Goal: Information Seeking & Learning: Check status

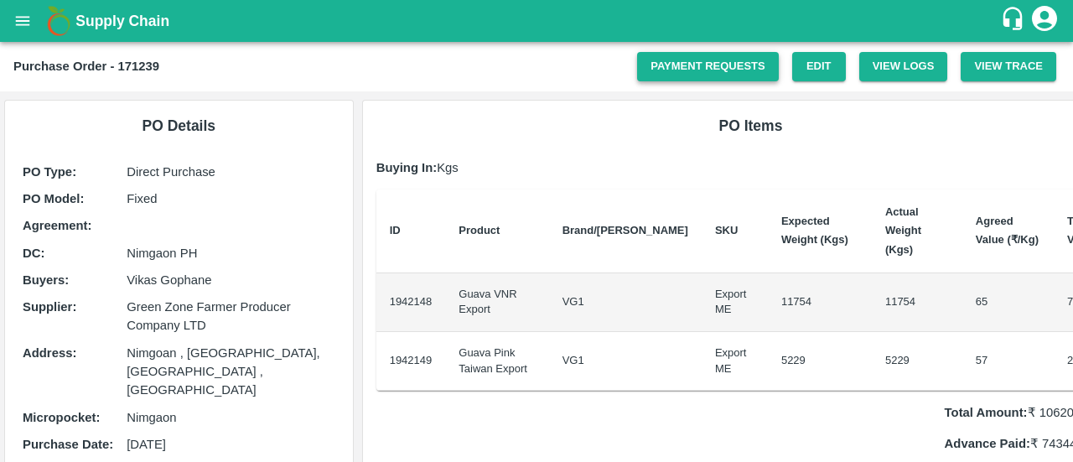
click at [720, 66] on link "Payment Requests" at bounding box center [708, 66] width 142 height 29
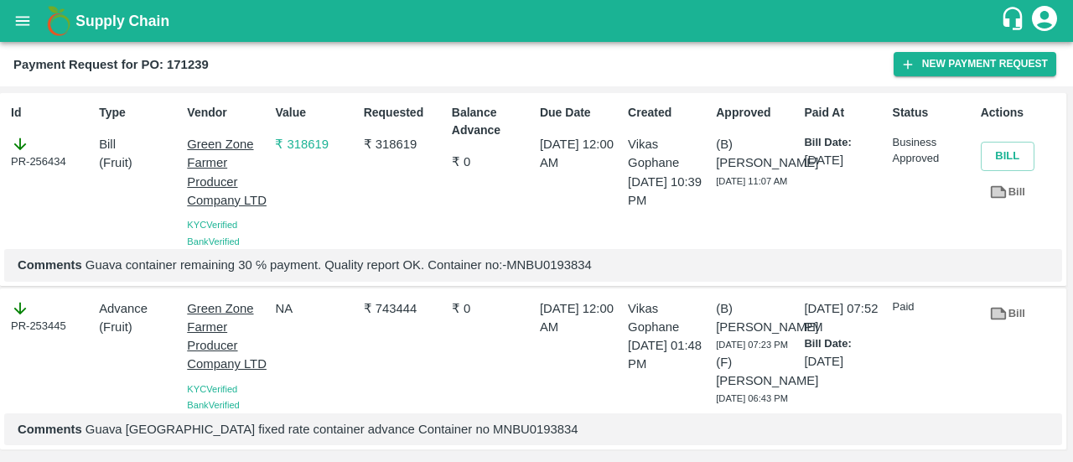
click at [38, 163] on div "PR-256434" at bounding box center [51, 152] width 81 height 35
copy div "256434"
click at [38, 163] on div "PR-256434" at bounding box center [51, 152] width 81 height 35
click at [199, 63] on b "Payment Request for PO: 171239" at bounding box center [110, 64] width 195 height 13
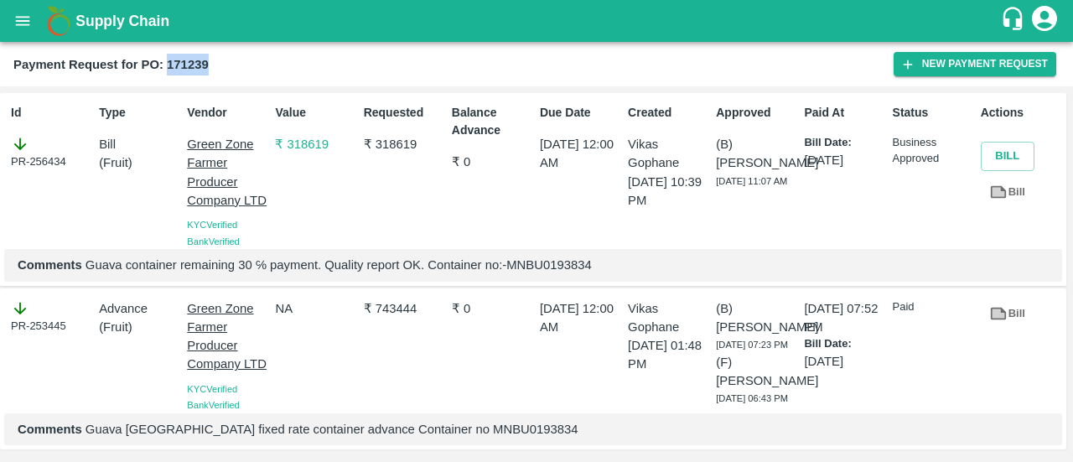
copy b "171239"
click at [396, 318] on div "₹ 743444" at bounding box center [401, 353] width 88 height 121
copy p "743444"
click at [396, 318] on div "₹ 743444" at bounding box center [401, 353] width 88 height 121
click at [392, 142] on p "₹ 318619" at bounding box center [404, 144] width 81 height 18
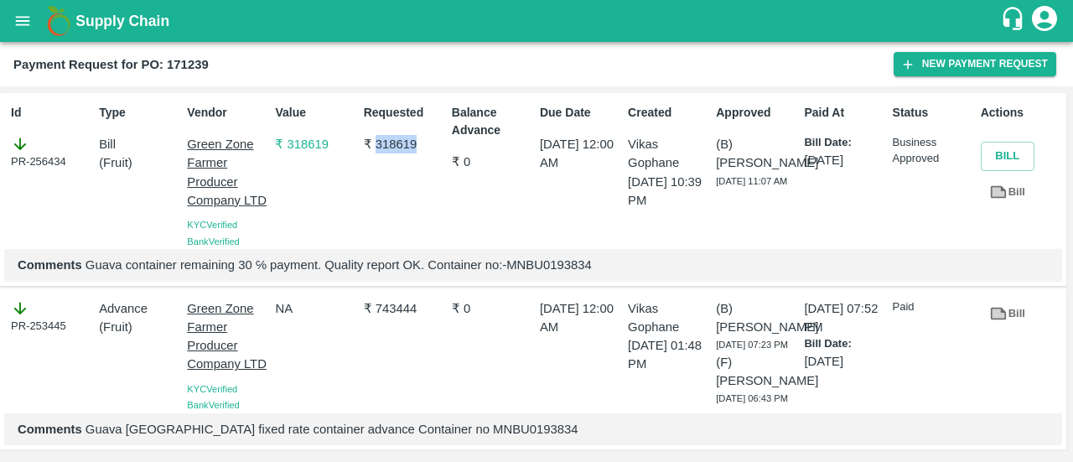
copy p "318619"
click at [392, 142] on p "₹ 318619" at bounding box center [404, 144] width 81 height 18
click at [574, 271] on p "Comments Guava container remaining 30 ℅ payment. Quality report OK. Container n…" at bounding box center [533, 265] width 1031 height 18
copy p "MNBU0193834"
click at [574, 271] on p "Comments Guava container remaining 30 ℅ payment. Quality report OK. Container n…" at bounding box center [533, 265] width 1031 height 18
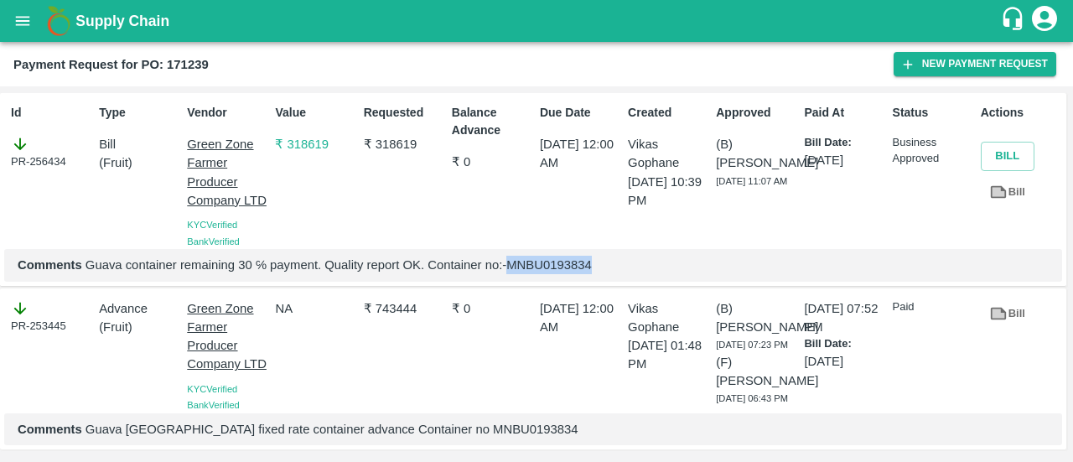
copy p "MNBU0193834"
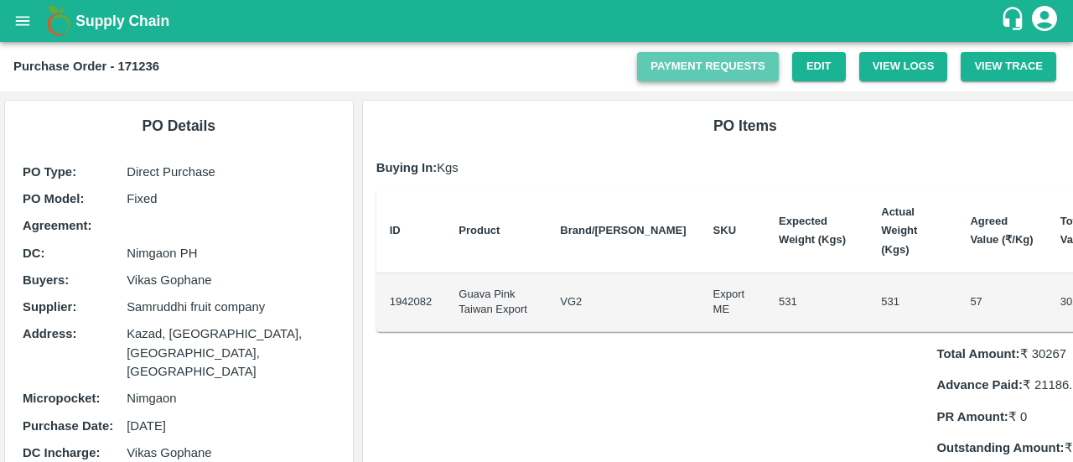
click at [745, 75] on link "Payment Requests" at bounding box center [708, 66] width 142 height 29
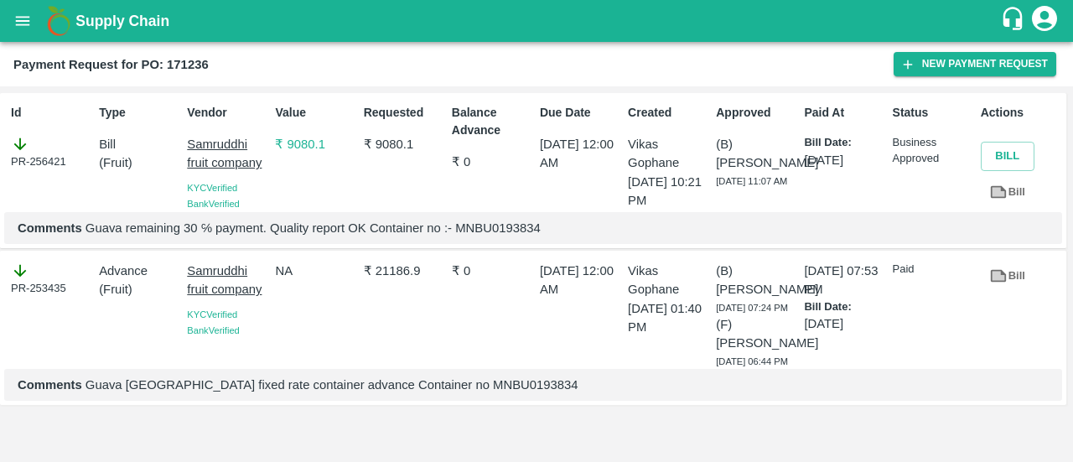
click at [65, 155] on div "PR-256421" at bounding box center [51, 152] width 81 height 35
copy div
click at [65, 155] on div "PR-256421" at bounding box center [51, 152] width 81 height 35
click at [57, 160] on div "PR-256421" at bounding box center [51, 152] width 81 height 35
copy div "256421"
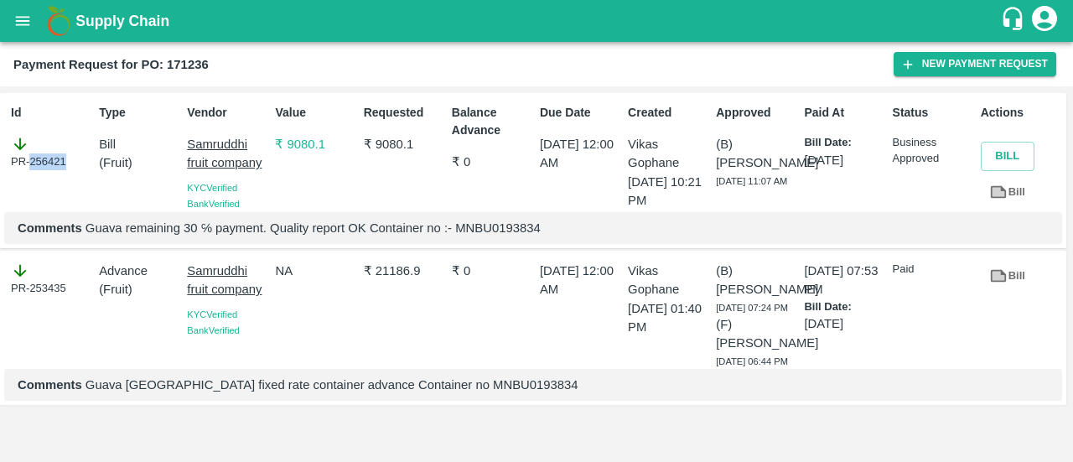
click at [57, 160] on div "PR-256421" at bounding box center [51, 152] width 81 height 35
click at [404, 262] on p "₹ 21186.9" at bounding box center [404, 271] width 81 height 18
copy p "21186.9"
click at [404, 262] on p "₹ 21186.9" at bounding box center [404, 271] width 81 height 18
click at [179, 58] on b "Payment Request for PO: 171236" at bounding box center [110, 64] width 195 height 13
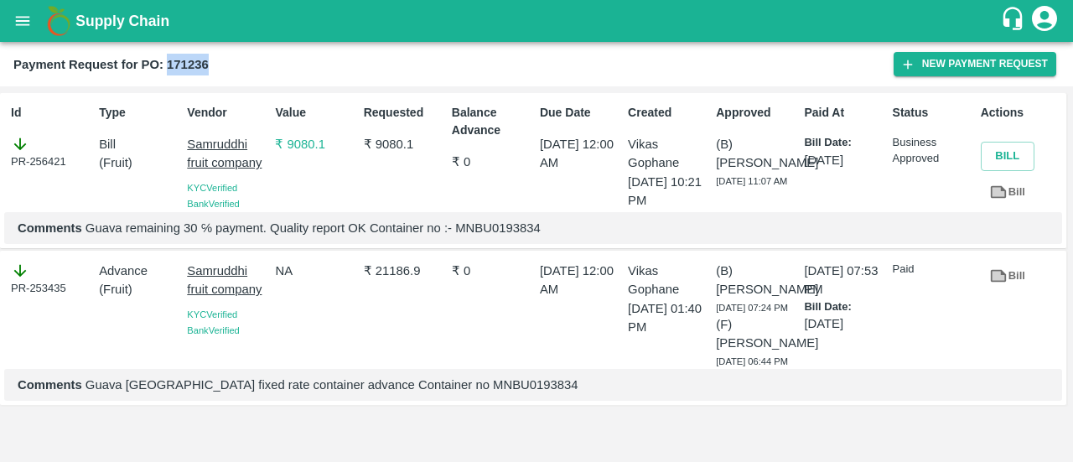
copy b "171236"
click at [179, 58] on b "Payment Request for PO: 171236" at bounding box center [110, 64] width 195 height 13
click at [314, 146] on p "₹ 9080.1" at bounding box center [315, 144] width 81 height 18
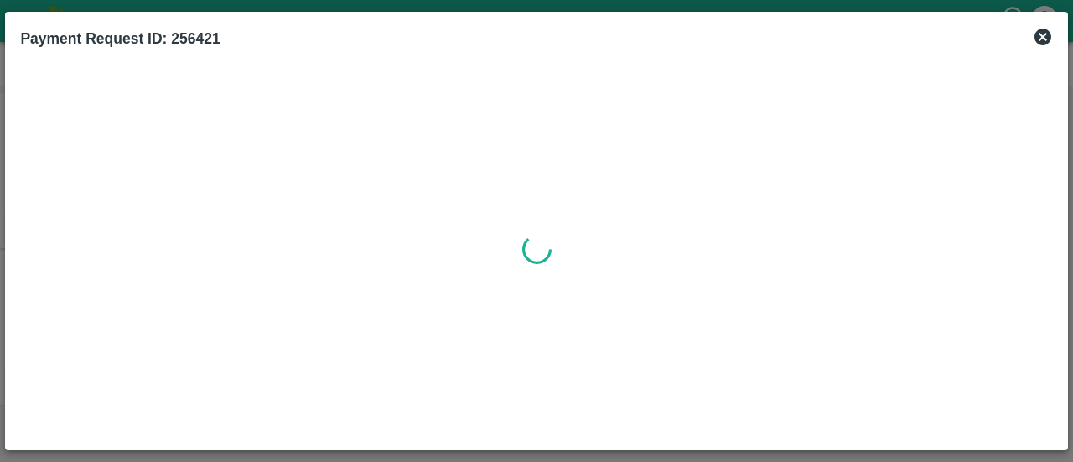
click at [314, 146] on div at bounding box center [536, 249] width 1032 height 371
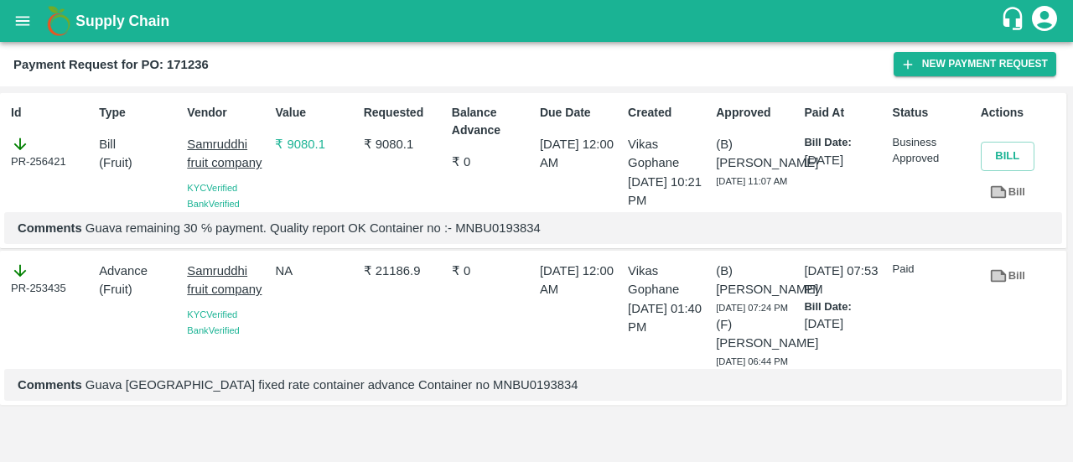
click at [391, 153] on p "₹ 9080.1" at bounding box center [404, 144] width 81 height 18
copy p "9080.1"
click at [506, 227] on p "Comments Guava remaining 30 ℅ payment. Quality report OK Container no :- MNBU01…" at bounding box center [533, 228] width 1031 height 18
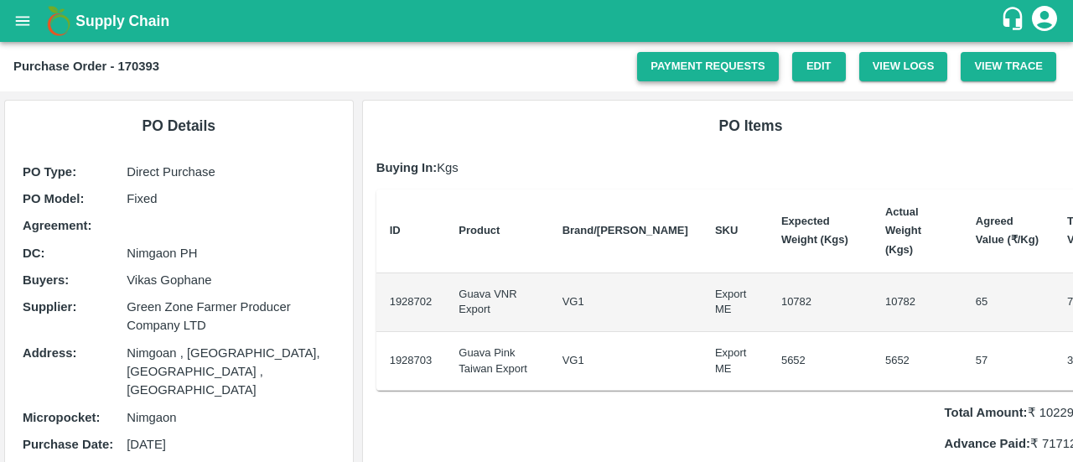
click at [686, 72] on link "Payment Requests" at bounding box center [708, 66] width 142 height 29
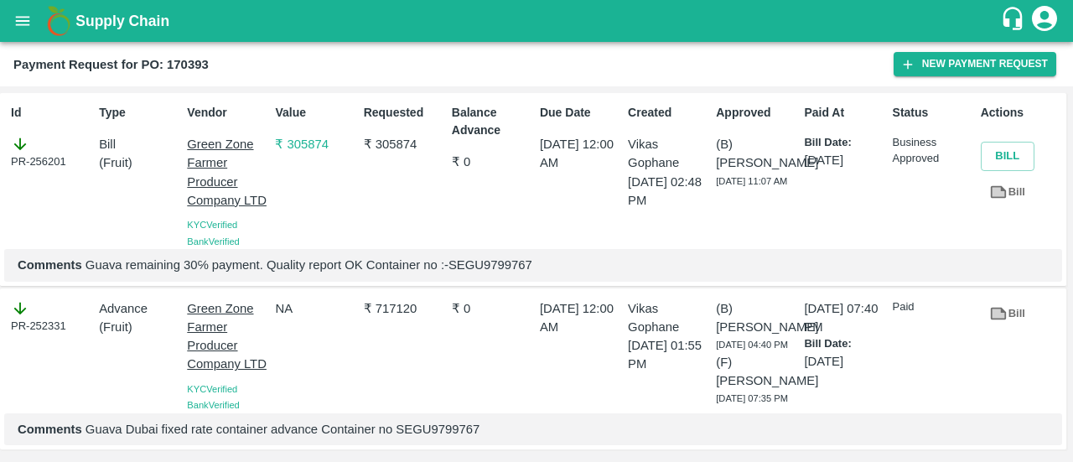
click at [495, 264] on p "Comments Guava remaining 30℅ payment. Quality report OK Container no :-SEGU9799…" at bounding box center [533, 265] width 1031 height 18
copy p "SEGU9799767"
click at [495, 264] on p "Comments Guava remaining 30℅ payment. Quality report OK Container no :-SEGU9799…" at bounding box center [533, 265] width 1031 height 18
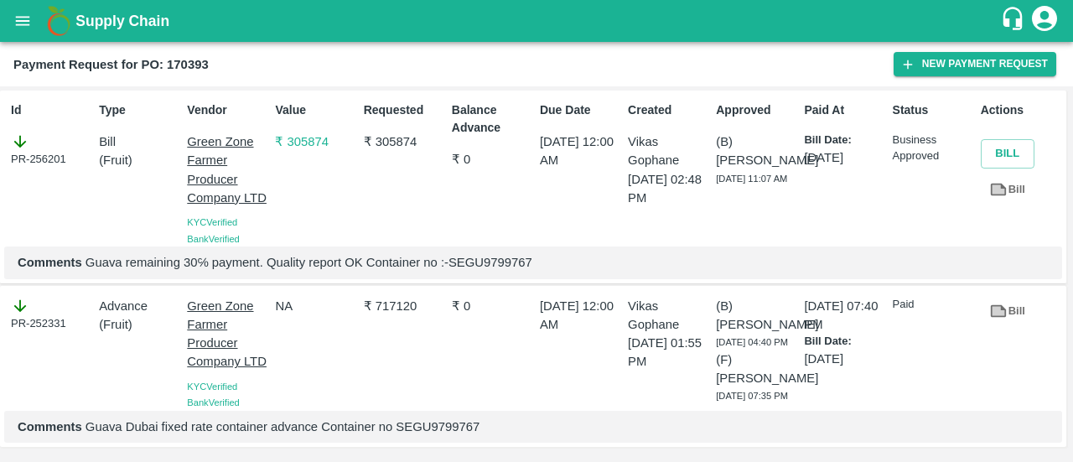
click at [389, 290] on div "₹ 717120" at bounding box center [401, 350] width 88 height 121
copy p "717120"
click at [389, 290] on div "₹ 717120" at bounding box center [401, 350] width 88 height 121
click at [402, 132] on p "₹ 305874" at bounding box center [404, 141] width 81 height 18
copy p "305874"
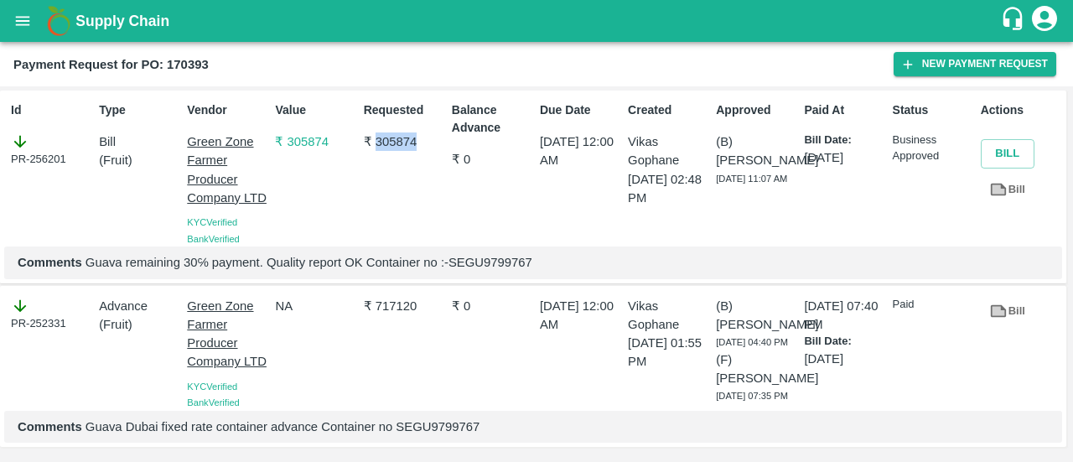
click at [402, 132] on p "₹ 305874" at bounding box center [404, 141] width 81 height 18
click at [54, 132] on div "PR-256201" at bounding box center [51, 149] width 81 height 35
copy div "256201"
click at [54, 132] on div "PR-256201" at bounding box center [51, 149] width 81 height 35
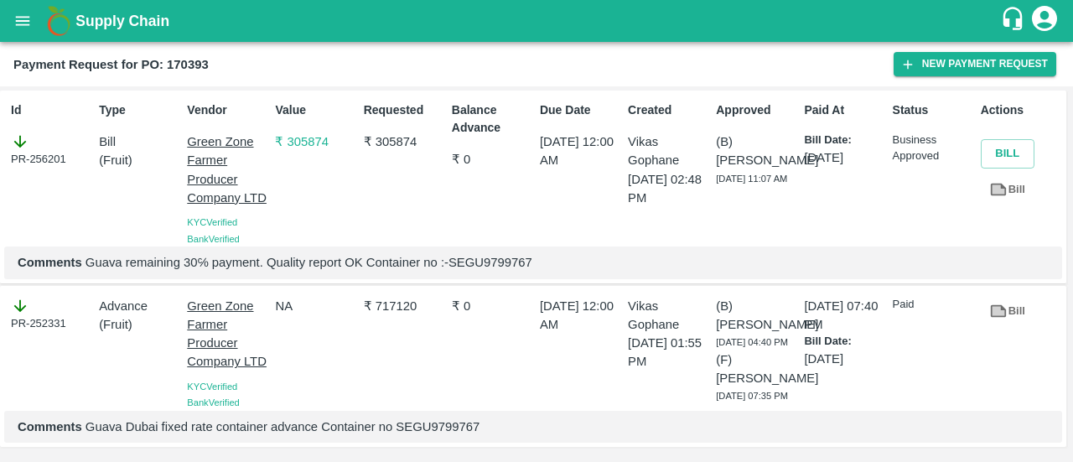
click at [168, 65] on b "Payment Request for PO: 170393" at bounding box center [110, 64] width 195 height 13
copy b "170393"
click at [168, 65] on b "Payment Request for PO: 170393" at bounding box center [110, 64] width 195 height 13
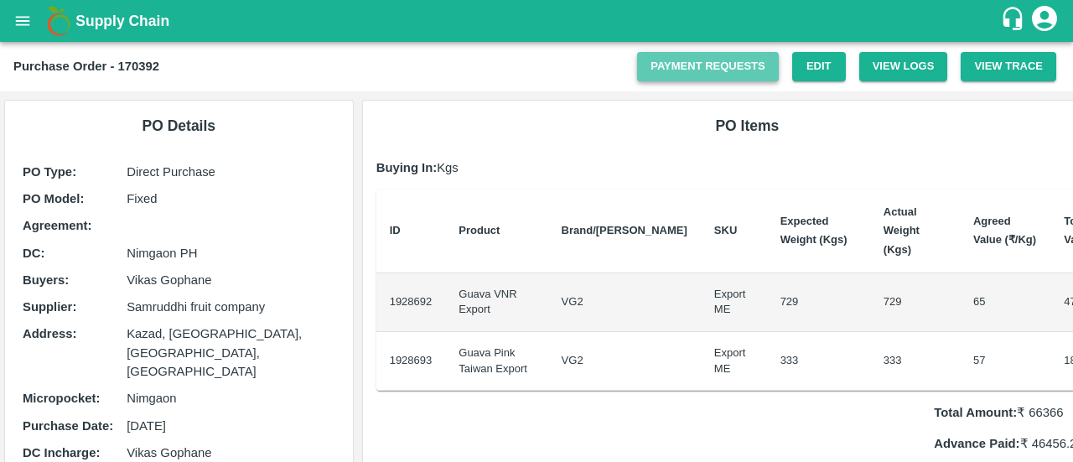
click at [752, 73] on link "Payment Requests" at bounding box center [708, 66] width 142 height 29
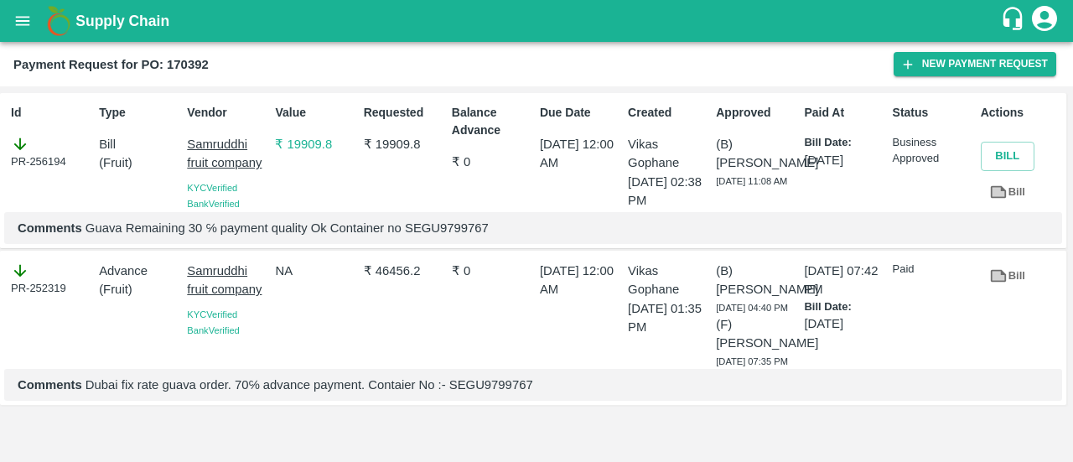
click at [62, 162] on div "PR-256194" at bounding box center [51, 152] width 81 height 35
copy div "256194"
click at [62, 162] on div "PR-256194" at bounding box center [51, 152] width 81 height 35
click at [205, 54] on h2 "Payment Request for PO: 170392" at bounding box center [110, 65] width 195 height 22
copy div "New Payment Request"
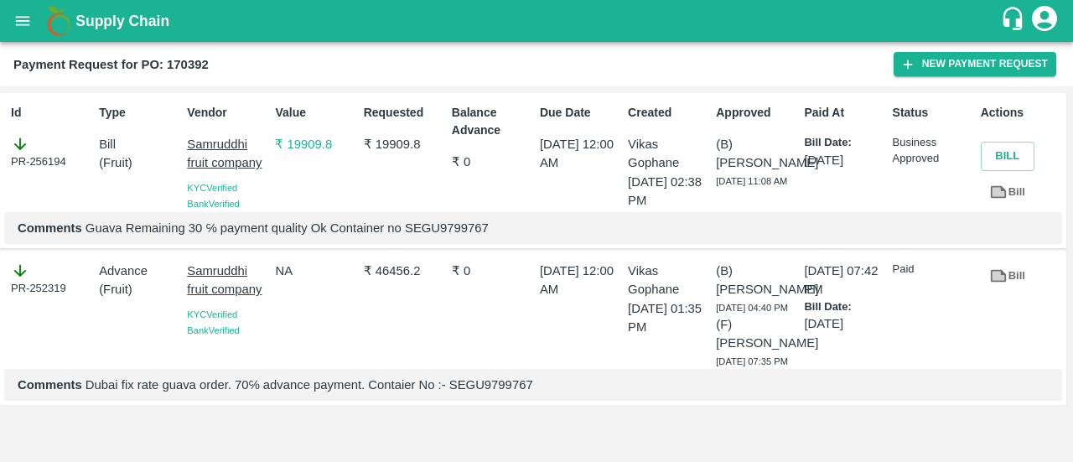
click at [205, 54] on h2 "Payment Request for PO: 170392" at bounding box center [110, 65] width 195 height 22
click at [205, 63] on b "Payment Request for PO: 170392" at bounding box center [110, 64] width 195 height 13
copy b "170392"
click at [395, 271] on p "₹ 46456.2" at bounding box center [404, 271] width 81 height 18
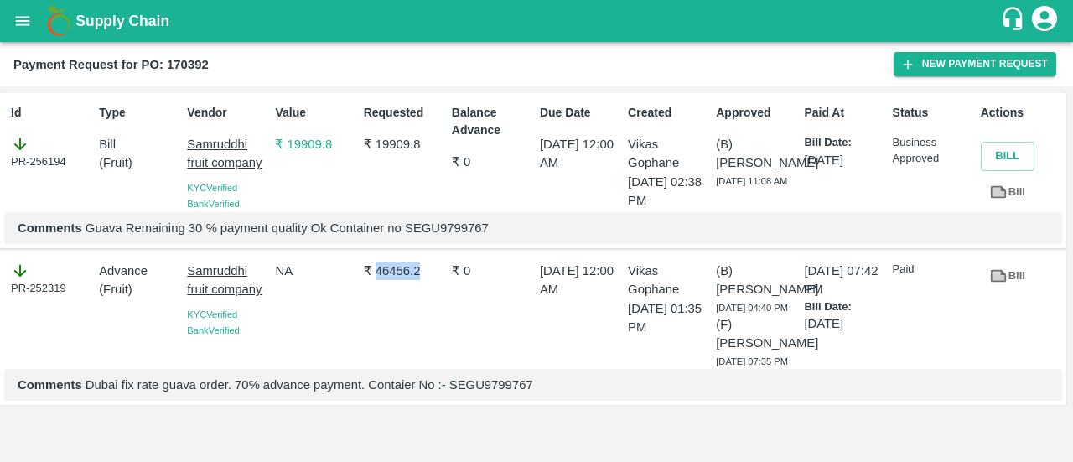
copy p "46456.2"
click at [395, 271] on p "₹ 46456.2" at bounding box center [404, 271] width 81 height 18
click at [383, 147] on p "₹ 19909.8" at bounding box center [404, 144] width 81 height 18
copy p "19909.8"
click at [383, 147] on p "₹ 19909.8" at bounding box center [404, 144] width 81 height 18
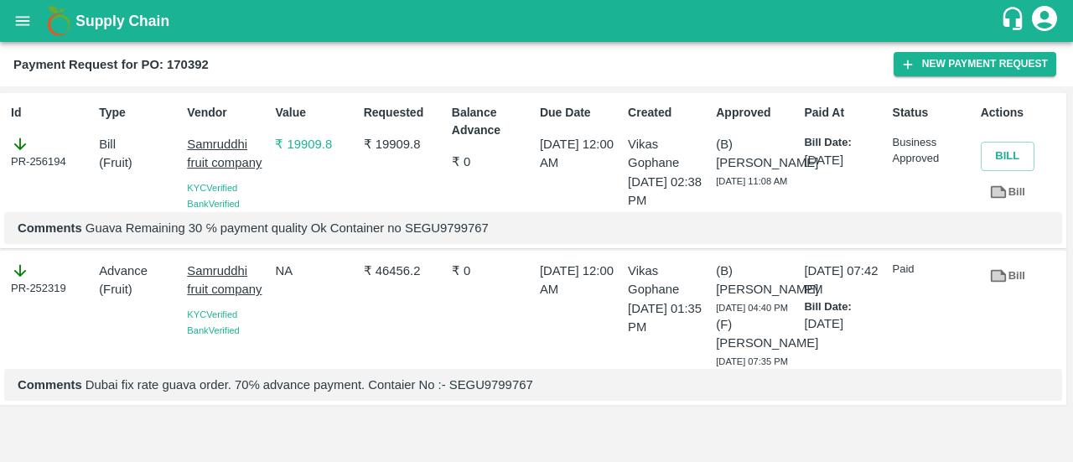
click at [465, 233] on p "Comments Guava Remaining 30 ℅ payment quality Ok Container no SEGU9799767" at bounding box center [533, 228] width 1031 height 18
copy p "SEGU9799767"
click at [465, 233] on p "Comments Guava Remaining 30 ℅ payment quality Ok Container no SEGU9799767" at bounding box center [533, 228] width 1031 height 18
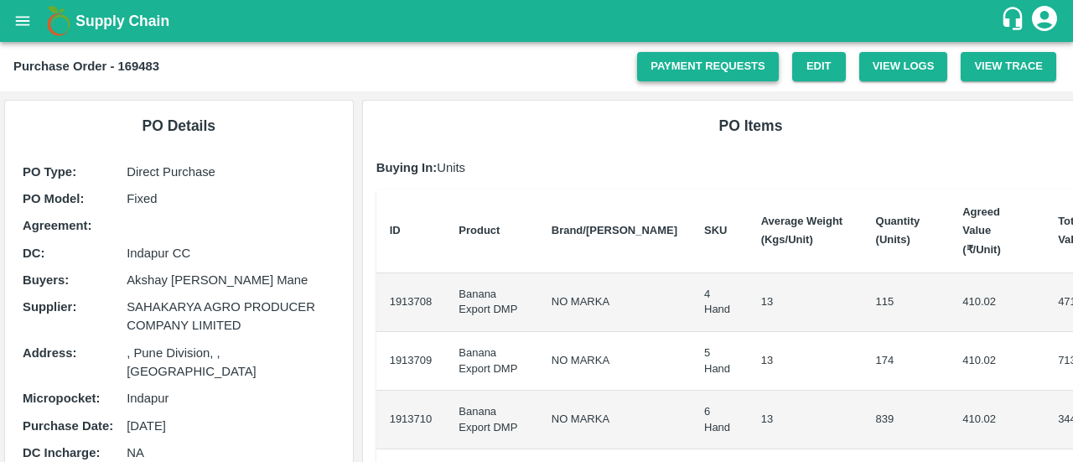
click at [659, 72] on link "Payment Requests" at bounding box center [708, 66] width 142 height 29
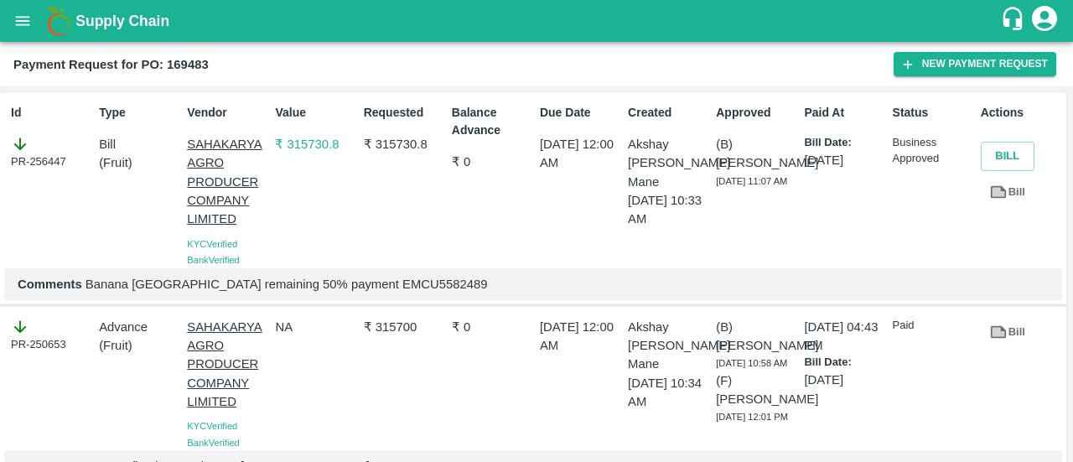
click at [367, 285] on p "Comments Banana Dubai remaining 50% payment EMCU5582489" at bounding box center [533, 284] width 1031 height 18
copy p "EMCU5582489"
click at [367, 285] on p "Comments Banana Dubai remaining 50% payment EMCU5582489" at bounding box center [533, 284] width 1031 height 18
click at [189, 58] on b "Payment Request for PO: 169483" at bounding box center [110, 64] width 195 height 13
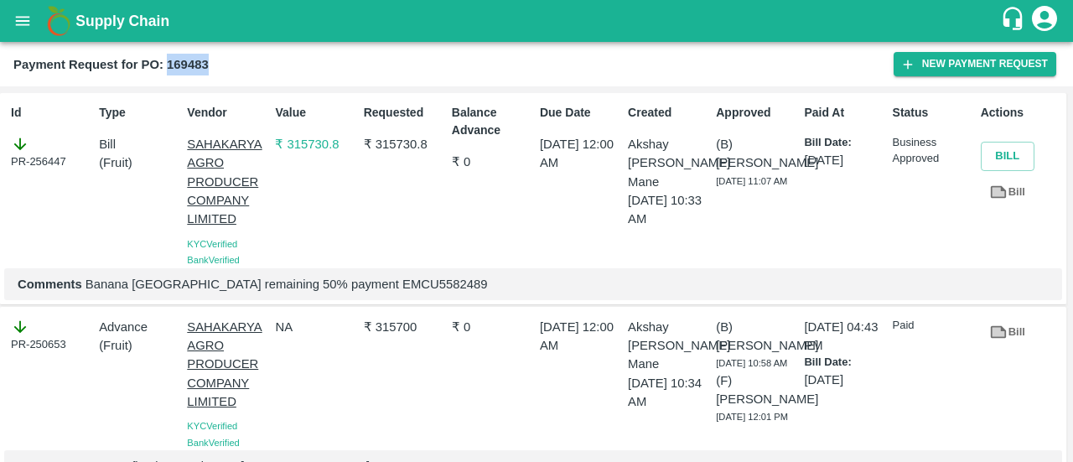
scroll to position [67, 0]
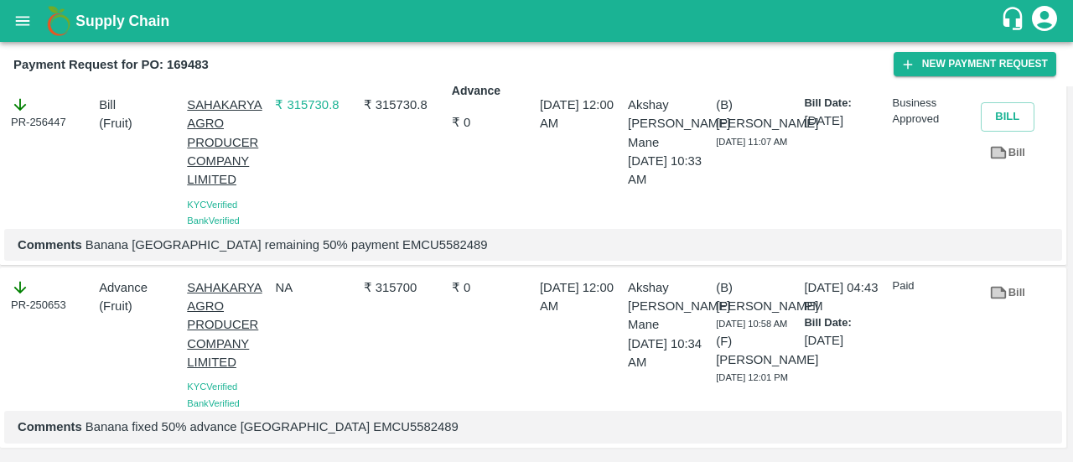
click at [412, 278] on p "₹ 315700" at bounding box center [404, 287] width 81 height 18
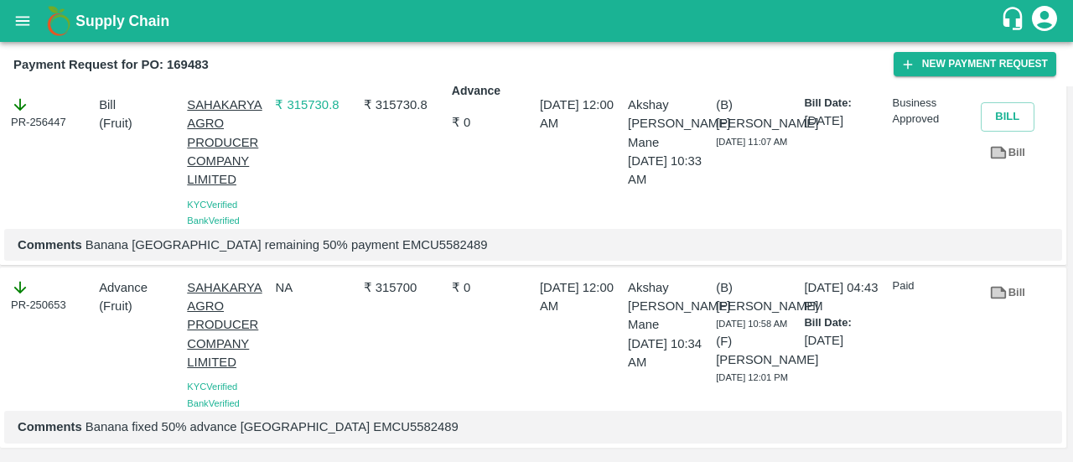
click at [412, 278] on p "₹ 315700" at bounding box center [404, 287] width 81 height 18
click at [397, 278] on p "₹ 315700" at bounding box center [404, 287] width 81 height 18
copy p "315700"
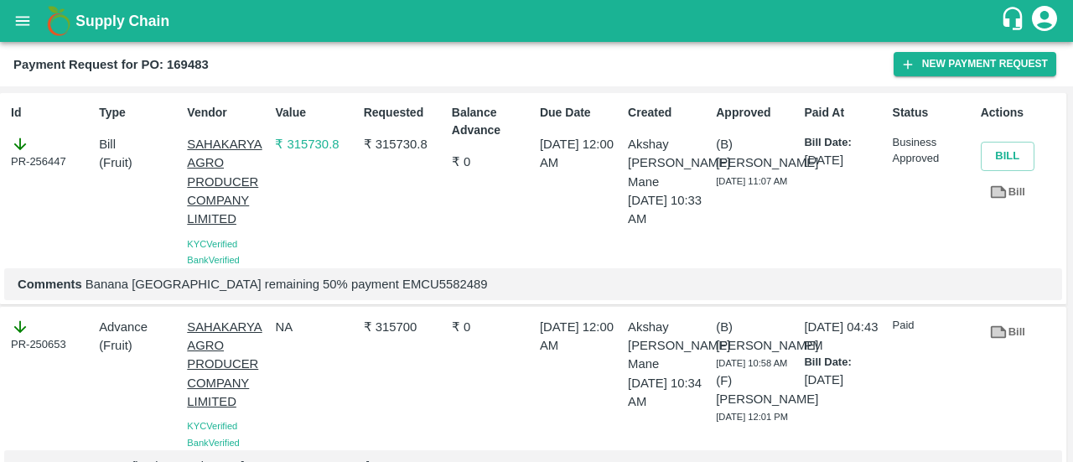
click at [387, 140] on p "₹ 315730.8" at bounding box center [404, 144] width 81 height 18
copy p "315730.8"
click at [387, 140] on p "₹ 315730.8" at bounding box center [404, 144] width 81 height 18
